Goal: Transaction & Acquisition: Book appointment/travel/reservation

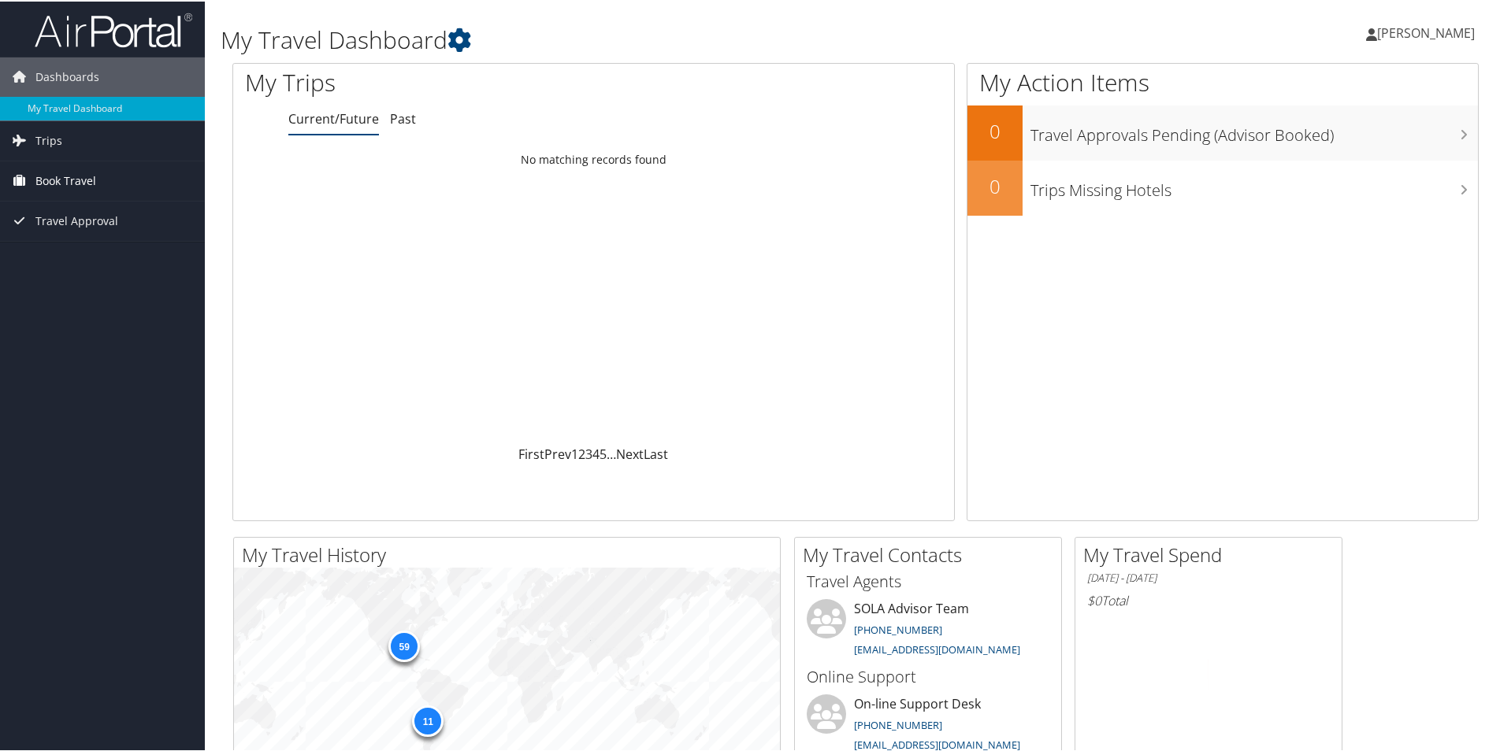
click at [78, 172] on span "Book Travel" at bounding box center [65, 179] width 61 height 39
click at [122, 234] on link "Book/Manage Online Trips" at bounding box center [102, 235] width 205 height 24
